Goal: Task Accomplishment & Management: Complete application form

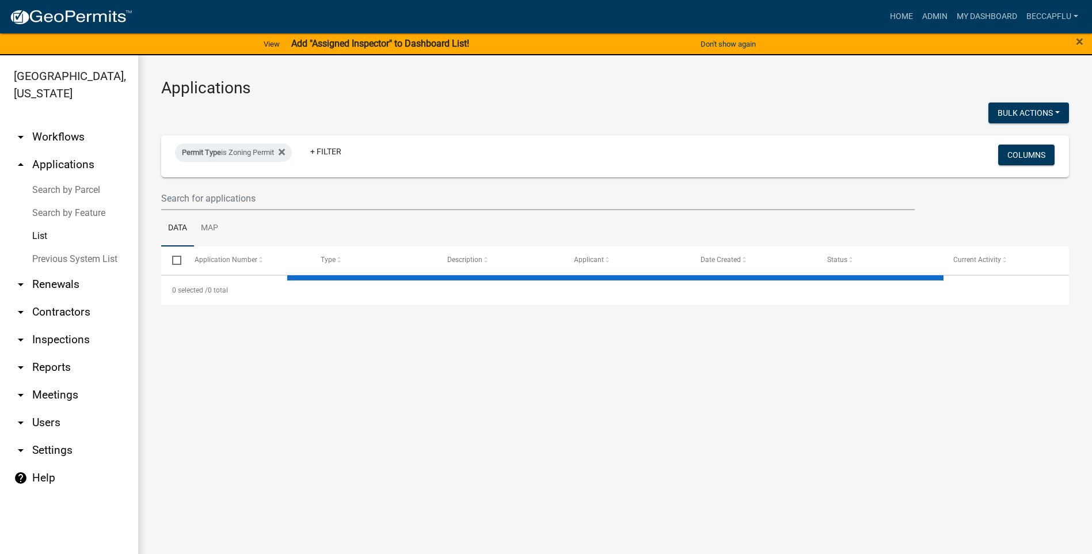
select select "3: 100"
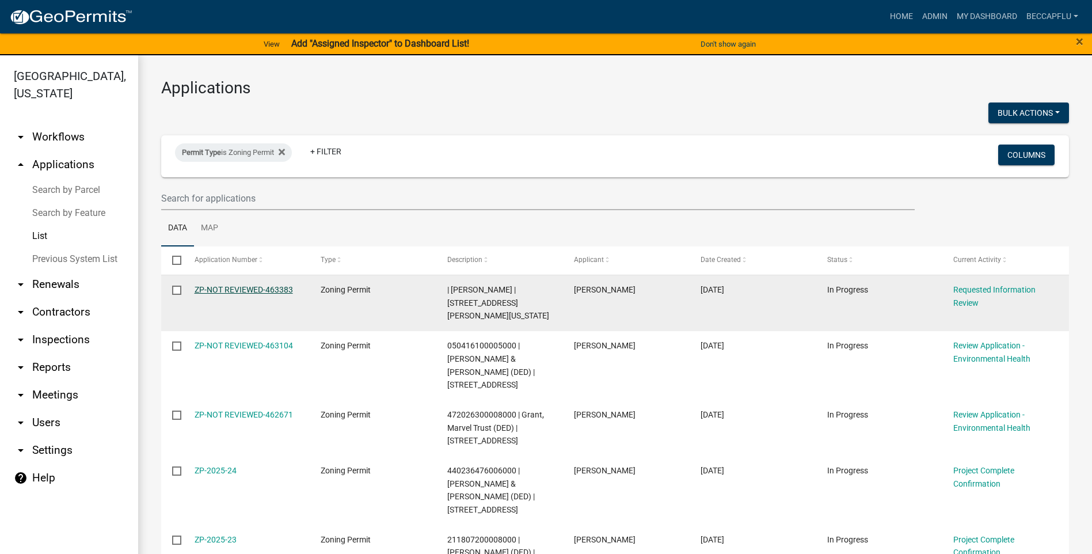
click at [250, 288] on link "ZP-NOT REVIEWED-463383" at bounding box center [244, 289] width 98 height 9
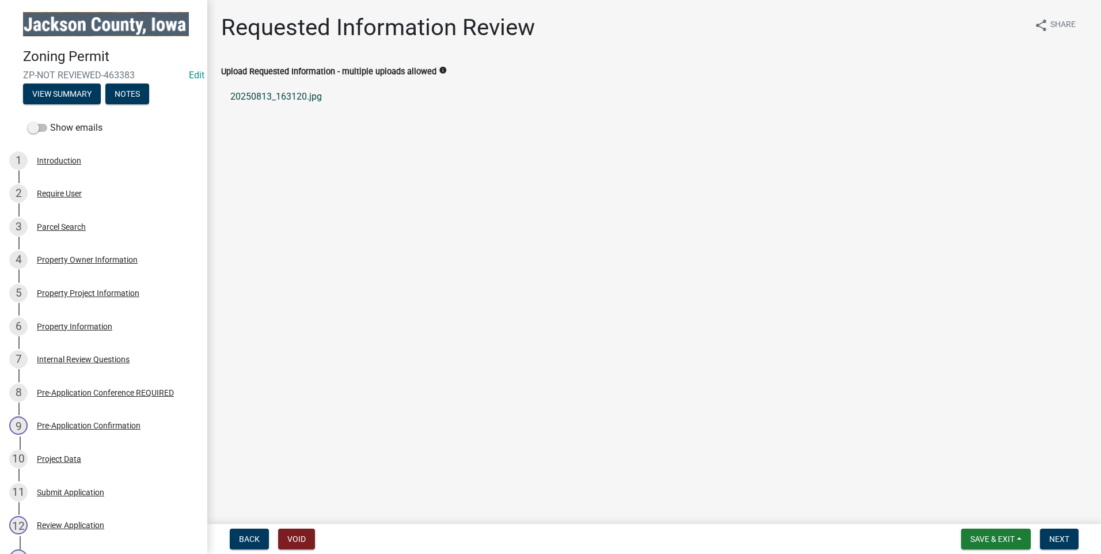
click at [298, 95] on link "20250813_163120.jpg" at bounding box center [654, 97] width 866 height 28
click at [1064, 536] on span "Next" at bounding box center [1059, 538] width 20 height 9
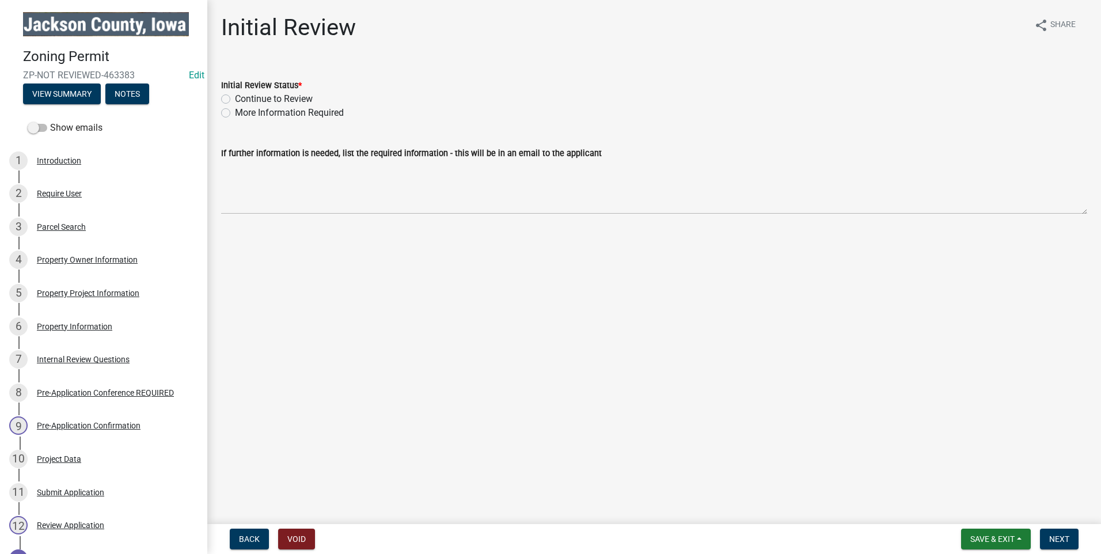
click at [235, 100] on label "Continue to Review" at bounding box center [274, 99] width 78 height 14
click at [235, 100] on input "Continue to Review" at bounding box center [238, 95] width 7 height 7
radio input "true"
click at [1065, 536] on span "Next" at bounding box center [1059, 538] width 20 height 9
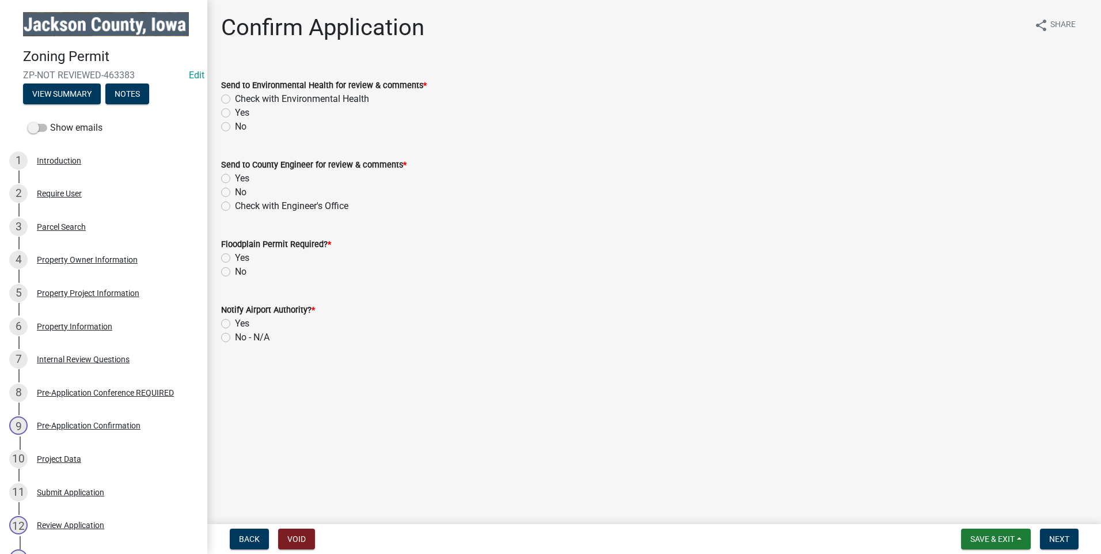
click at [235, 98] on label "Check with Environmental Health" at bounding box center [302, 99] width 134 height 14
click at [235, 98] on input "Check with Environmental Health" at bounding box center [238, 95] width 7 height 7
radio input "true"
click at [235, 207] on label "Check with Engineer's Office" at bounding box center [291, 206] width 113 height 14
click at [235, 207] on input "Check with Engineer's Office" at bounding box center [238, 202] width 7 height 7
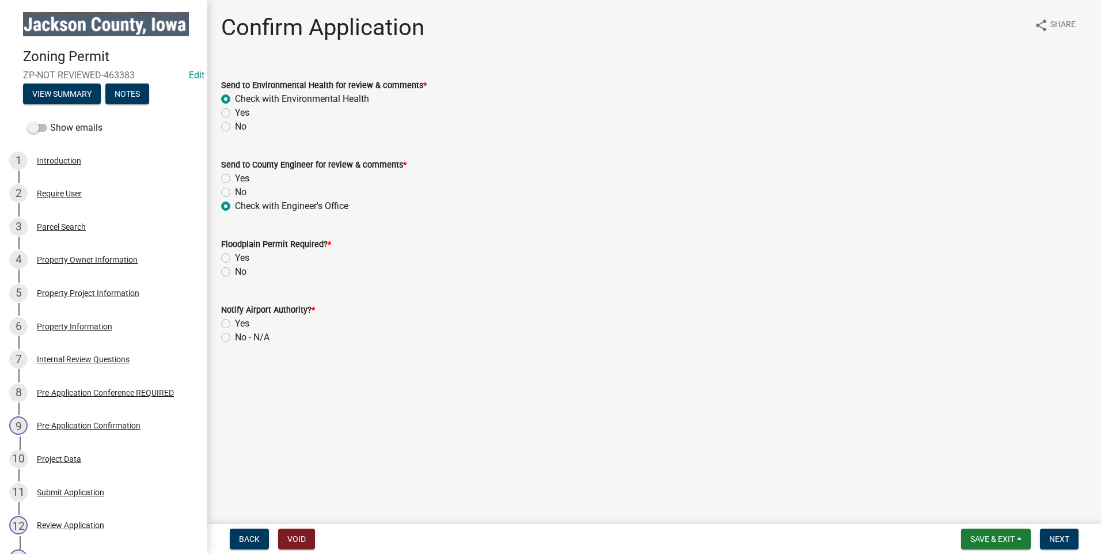
radio input "true"
click at [100, 257] on div "Property Owner Information" at bounding box center [87, 260] width 101 height 8
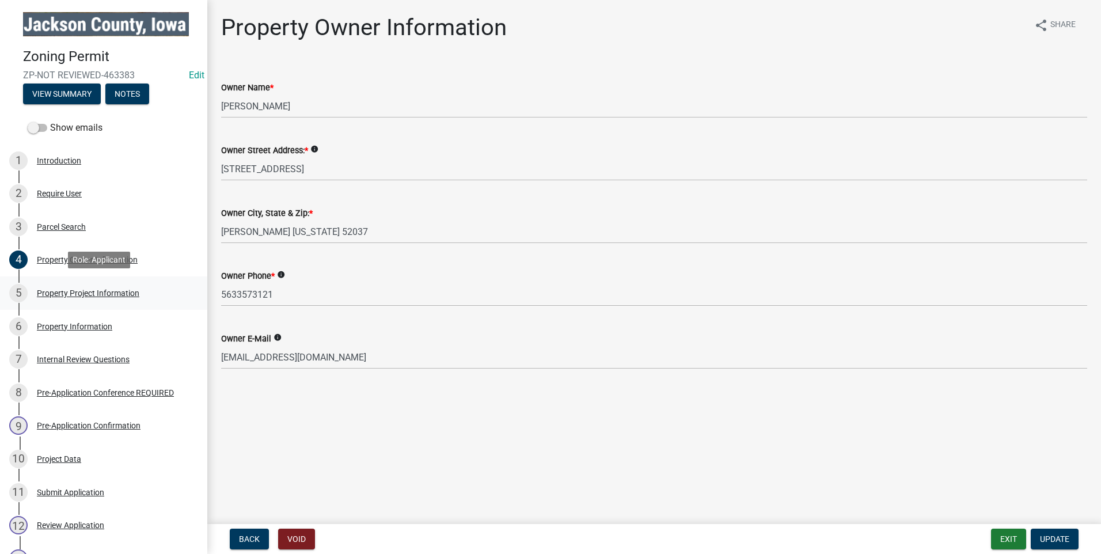
click at [105, 290] on div "Property Project Information" at bounding box center [88, 293] width 102 height 8
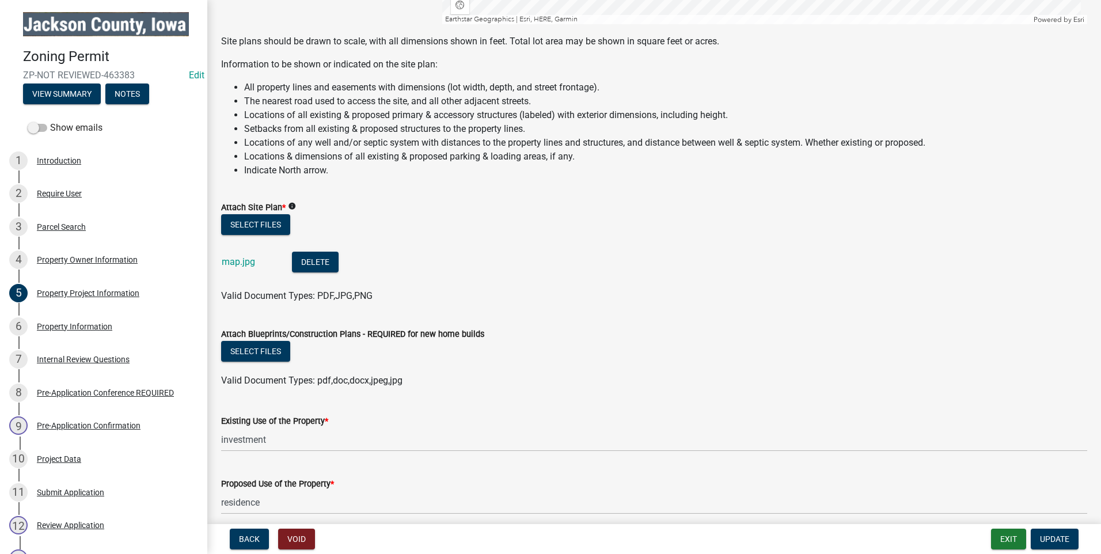
scroll to position [1080, 0]
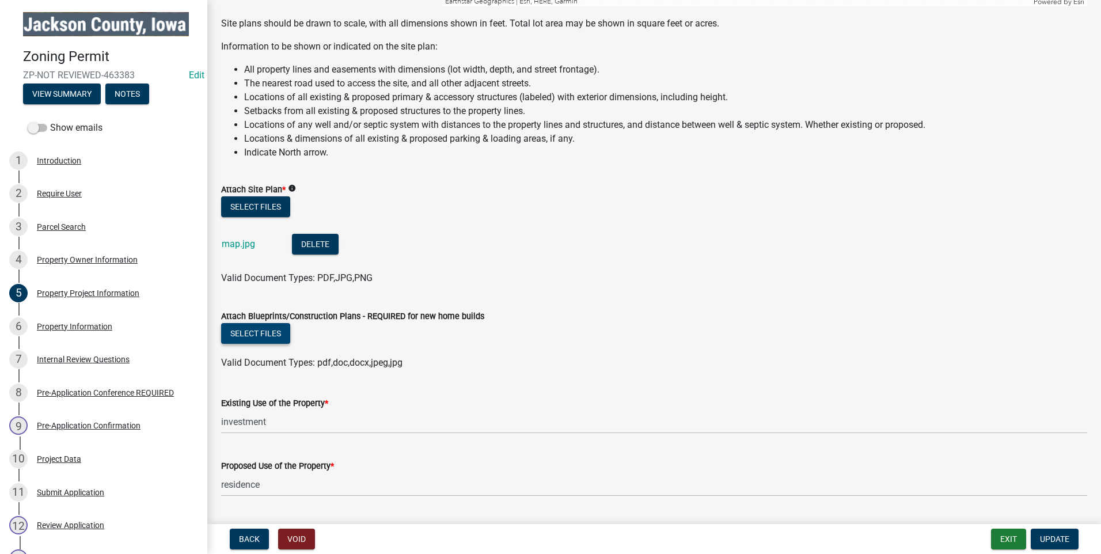
click at [265, 331] on button "Select files" at bounding box center [255, 333] width 69 height 21
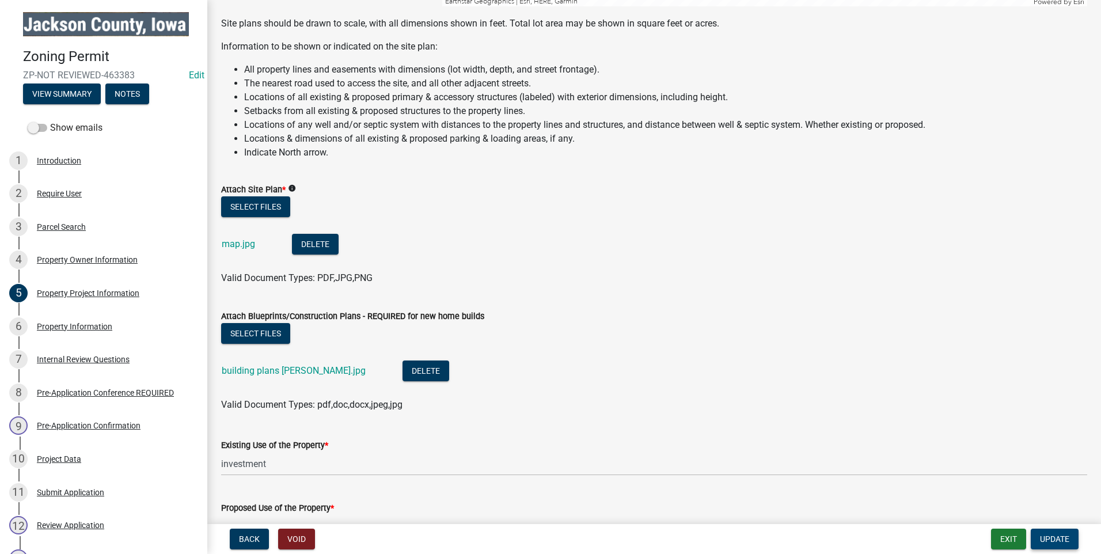
click at [1062, 540] on span "Update" at bounding box center [1054, 538] width 29 height 9
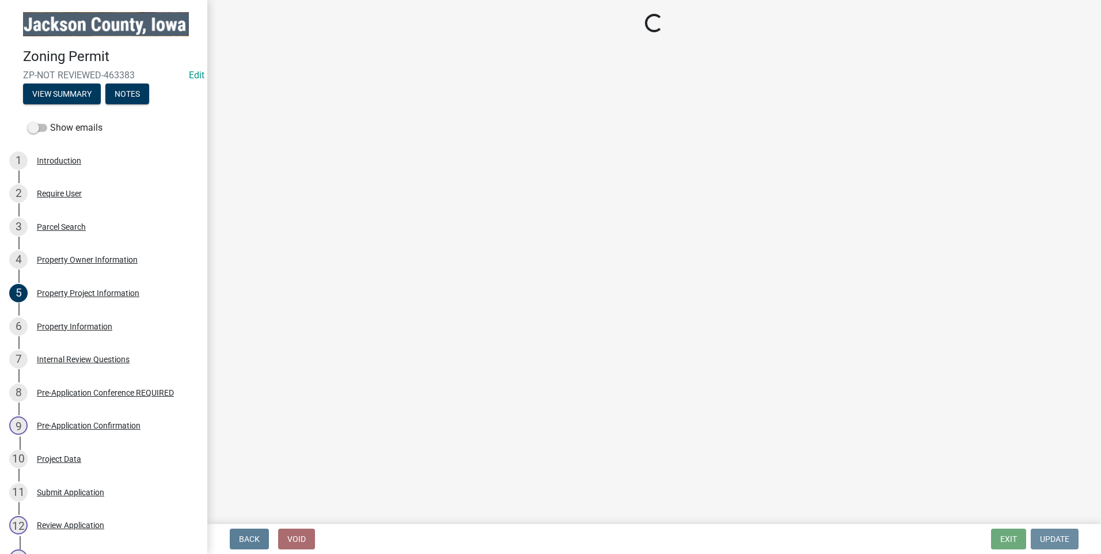
scroll to position [0, 0]
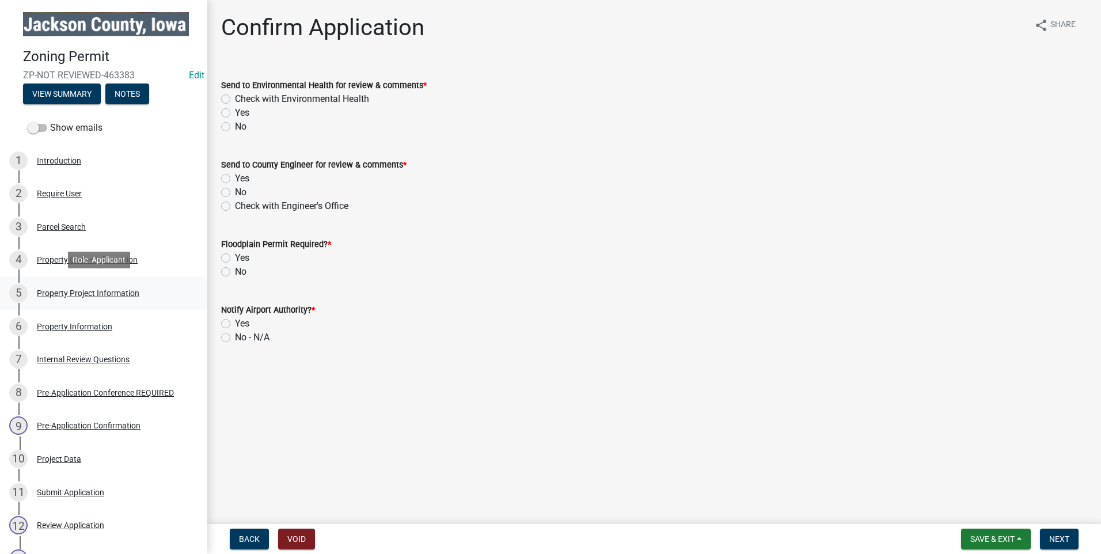
click at [69, 289] on div "Property Project Information" at bounding box center [88, 293] width 102 height 8
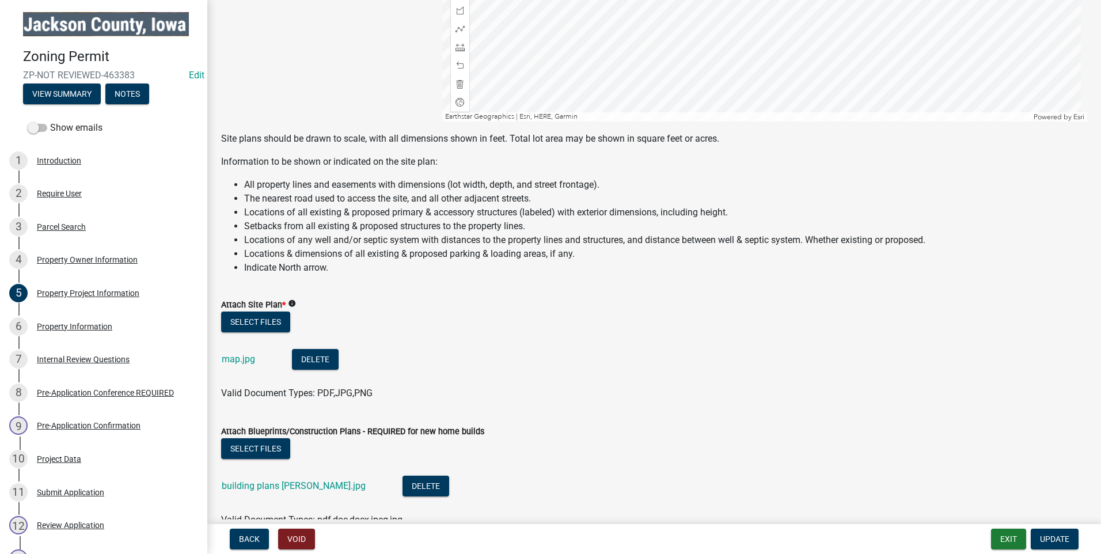
scroll to position [1051, 0]
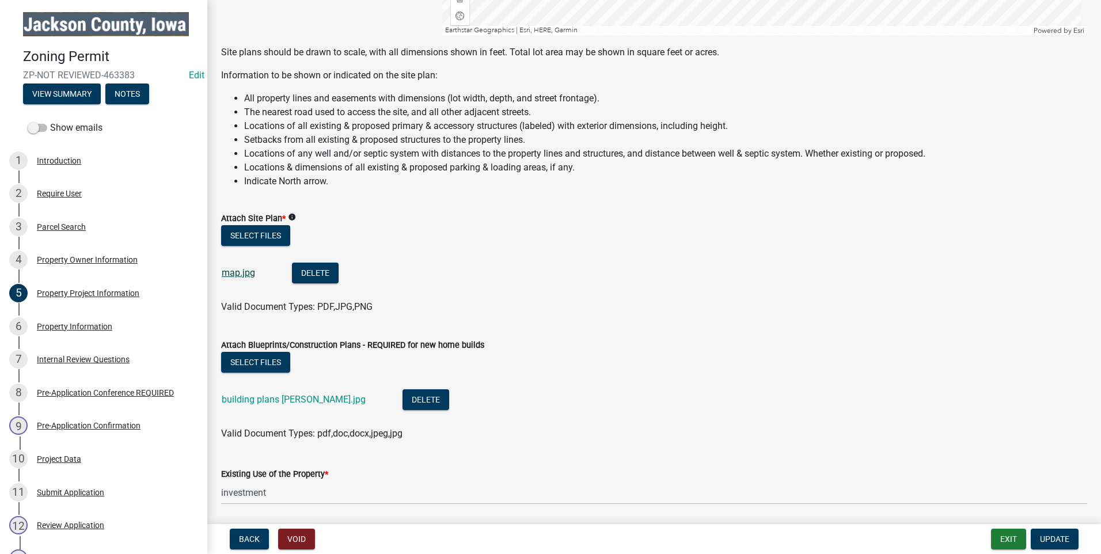
click at [240, 267] on link "map.jpg" at bounding box center [238, 272] width 33 height 11
click at [1066, 541] on span "Update" at bounding box center [1054, 538] width 29 height 9
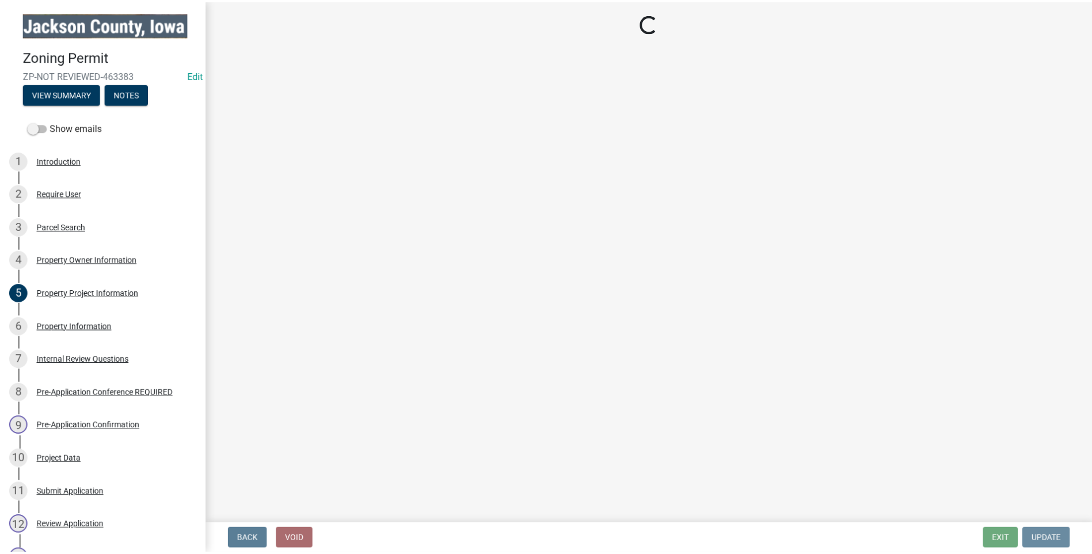
scroll to position [0, 0]
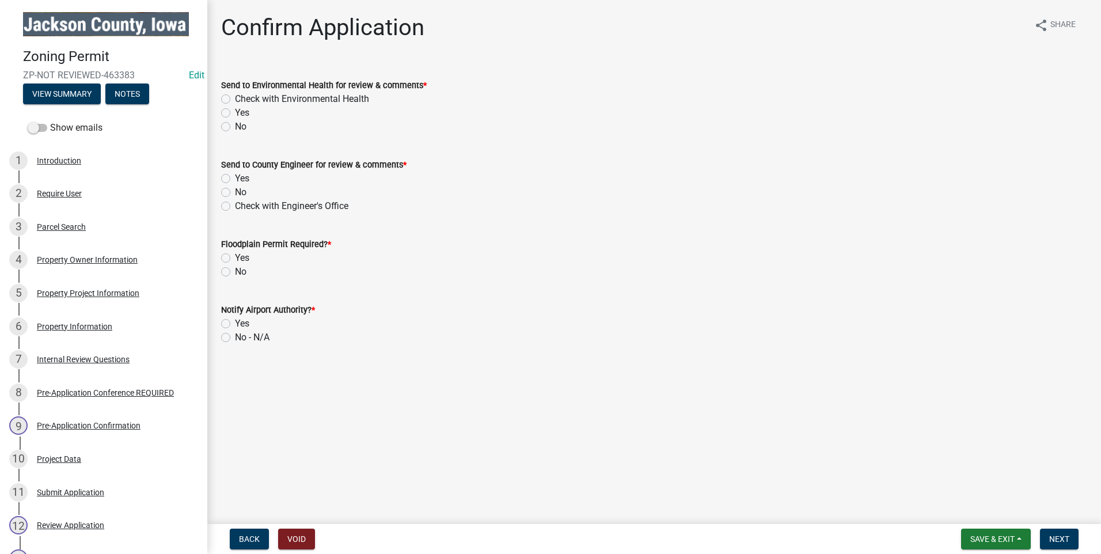
click at [235, 97] on label "Check with Environmental Health" at bounding box center [302, 99] width 134 height 14
click at [235, 97] on input "Check with Environmental Health" at bounding box center [238, 95] width 7 height 7
radio input "true"
click at [235, 178] on label "Yes" at bounding box center [242, 179] width 14 height 14
click at [235, 178] on input "Yes" at bounding box center [238, 175] width 7 height 7
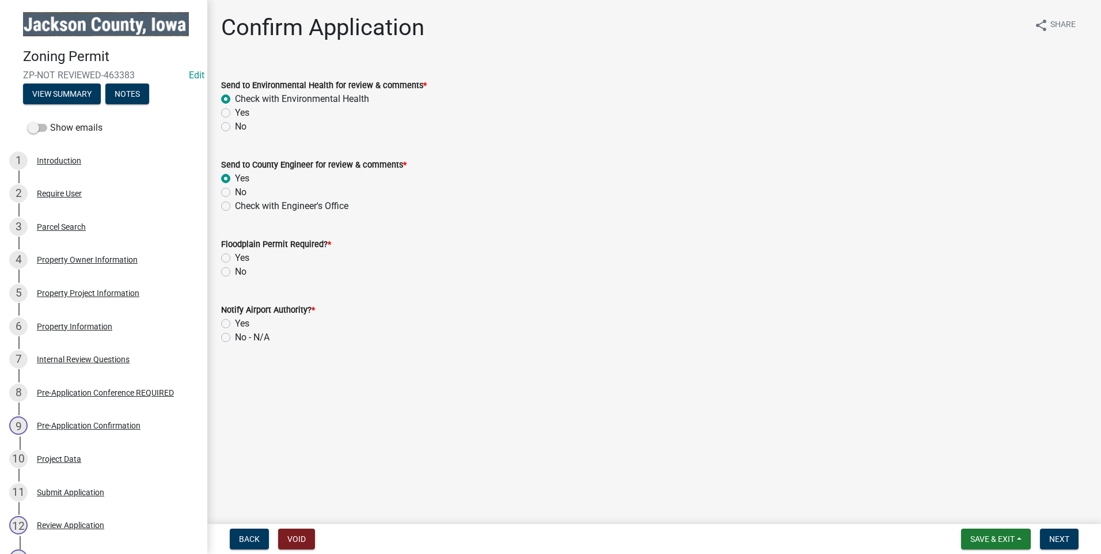
radio input "true"
click at [235, 272] on label "No" at bounding box center [241, 272] width 12 height 14
click at [235, 272] on input "No" at bounding box center [238, 268] width 7 height 7
radio input "true"
click at [235, 336] on label "No - N/A" at bounding box center [252, 338] width 35 height 14
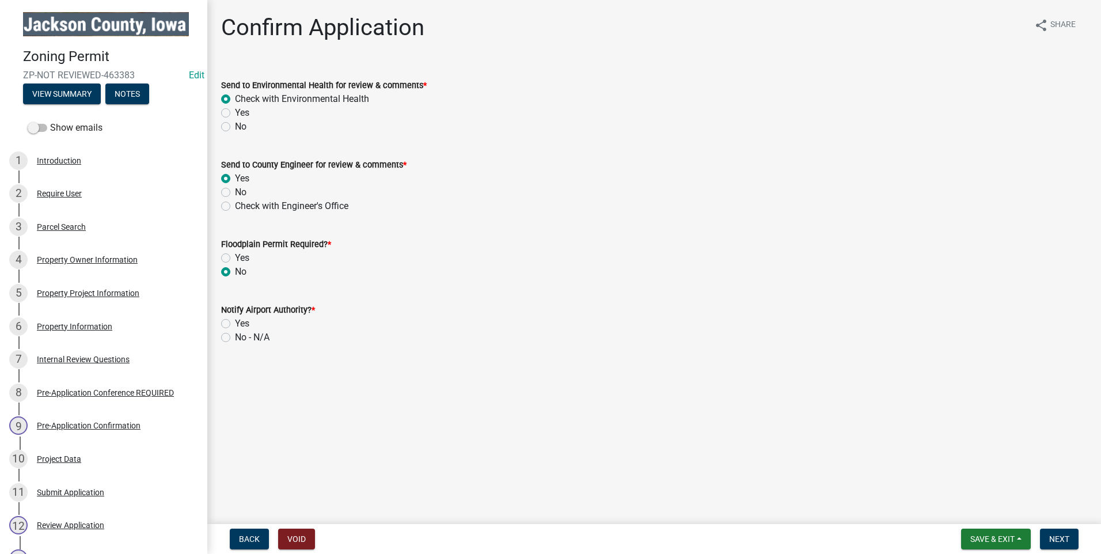
click at [235, 336] on input "No - N/A" at bounding box center [238, 334] width 7 height 7
radio input "true"
click at [1050, 536] on span "Next" at bounding box center [1059, 538] width 20 height 9
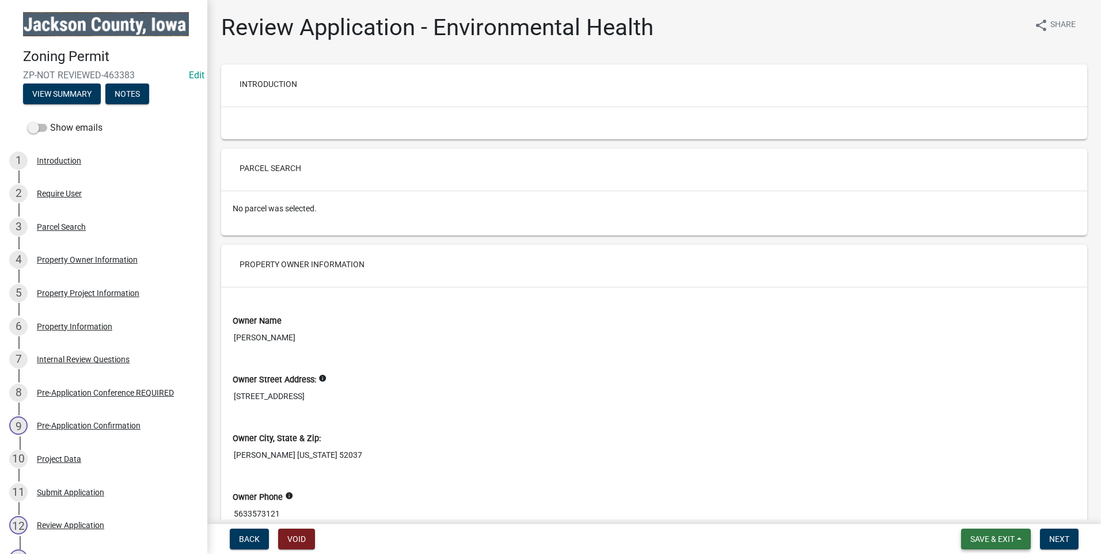
click at [1016, 539] on button "Save & Exit" at bounding box center [996, 539] width 70 height 21
click at [982, 514] on button "Save & Exit" at bounding box center [985, 509] width 92 height 28
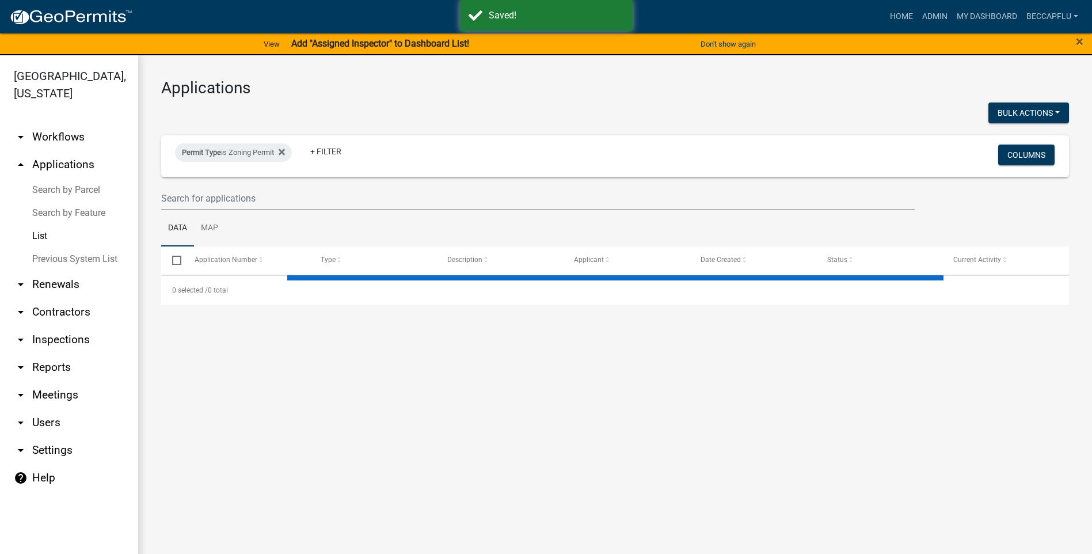
select select "3: 100"
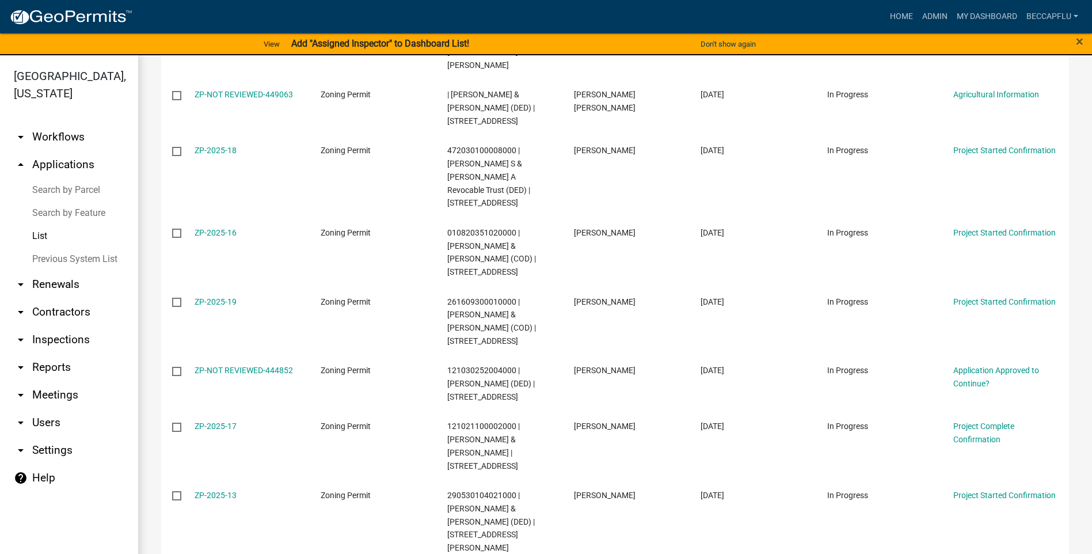
scroll to position [705, 0]
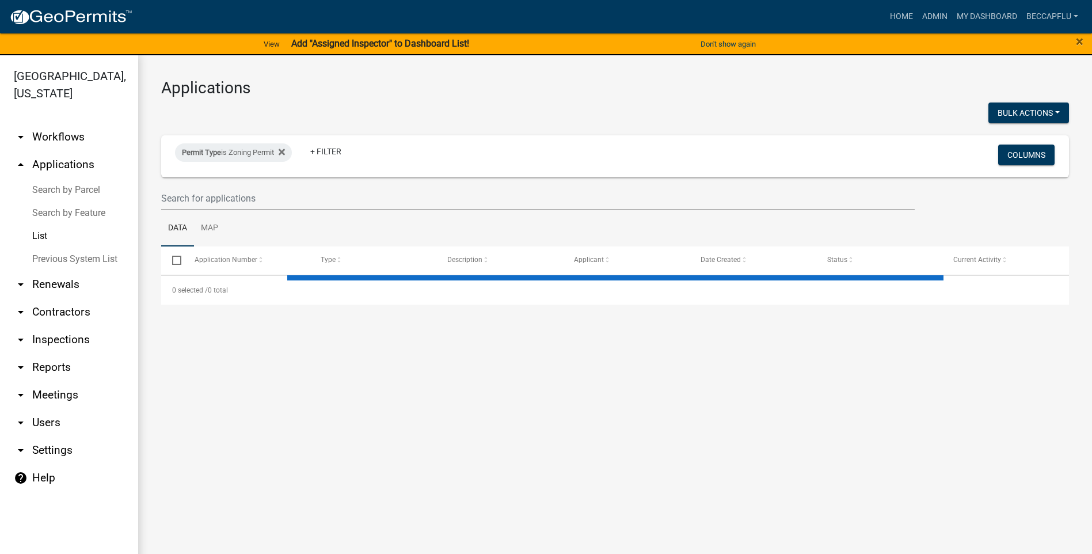
select select "3: 100"
